Goal: Navigation & Orientation: Find specific page/section

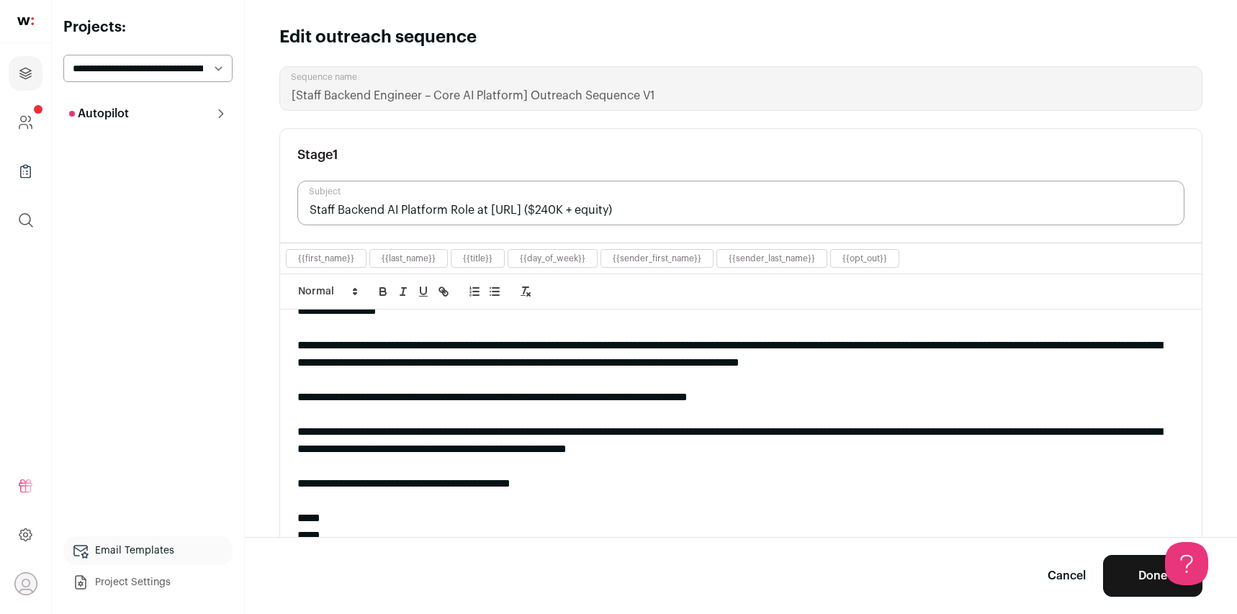
scroll to position [46, 0]
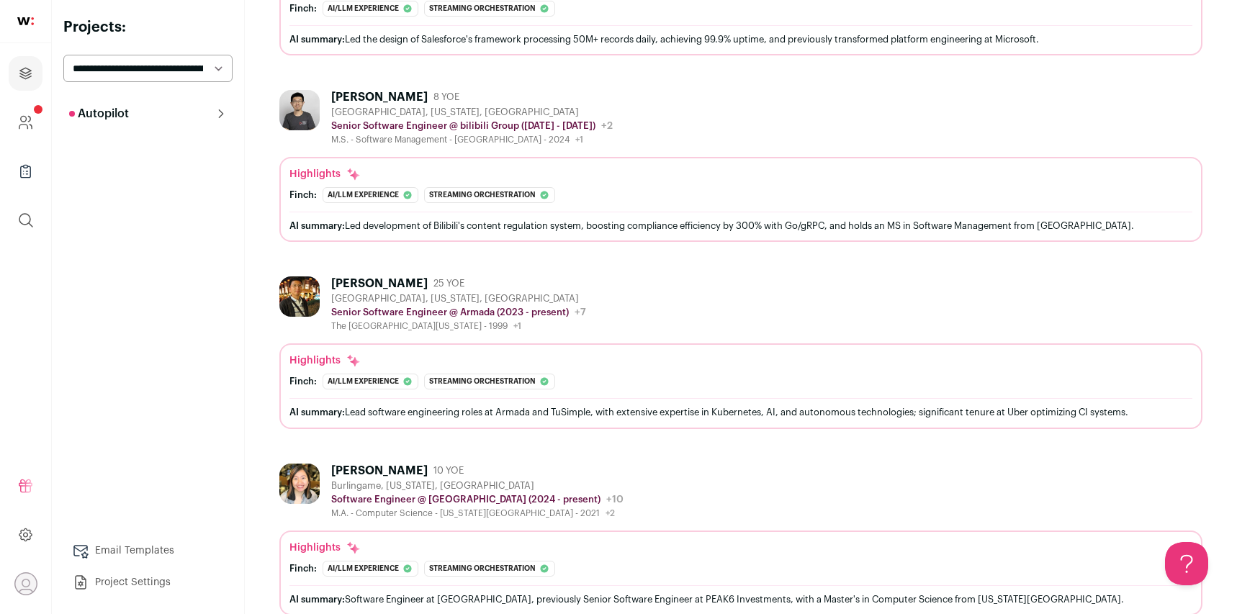
scroll to position [2531, 0]
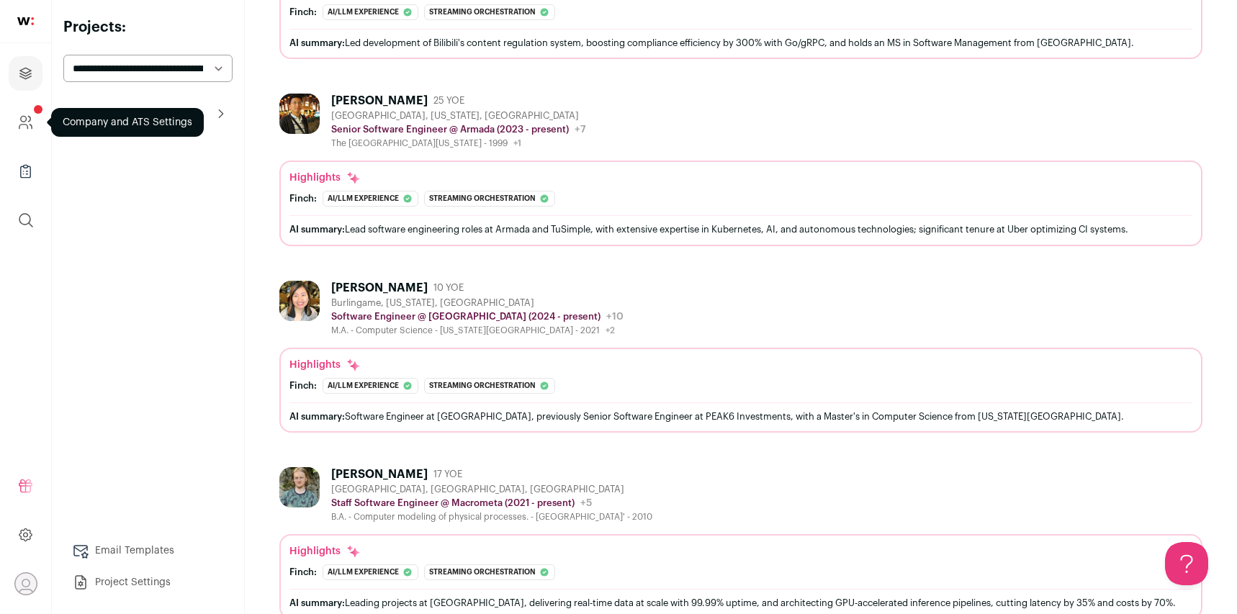
click at [19, 127] on icon "Company and ATS Settings" at bounding box center [25, 122] width 17 height 17
